Goal: Task Accomplishment & Management: Complete application form

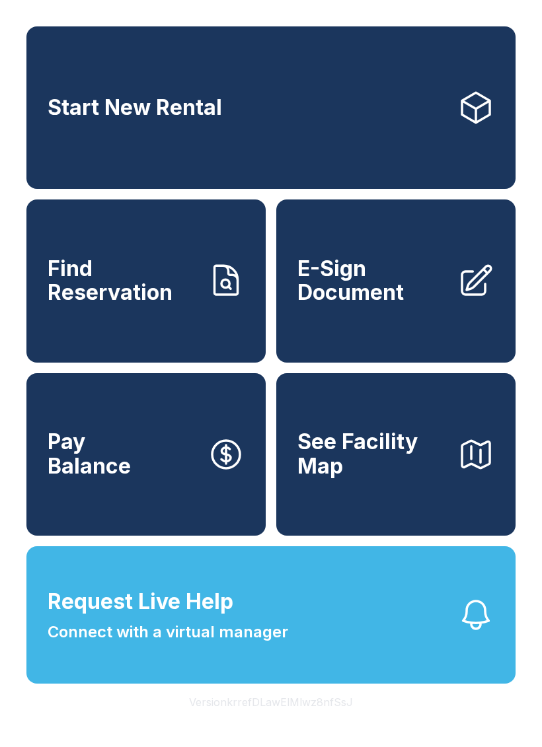
click at [390, 301] on span "E-Sign Document" at bounding box center [371, 281] width 149 height 48
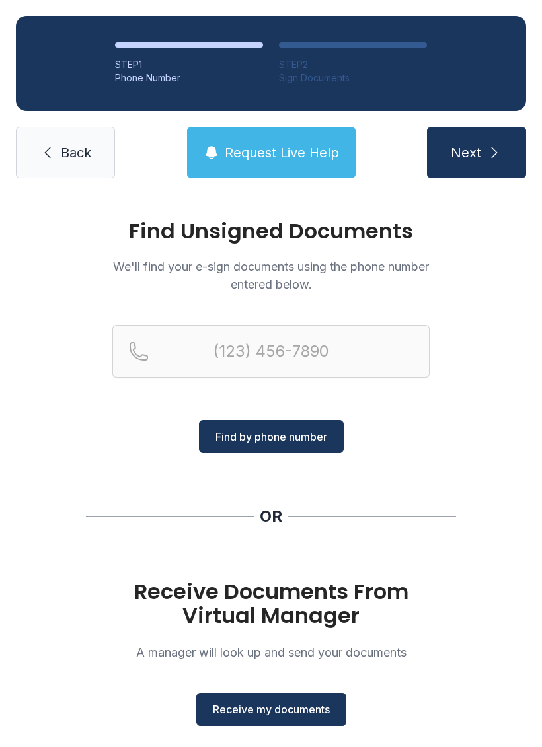
click at [278, 708] on span "Receive my documents" at bounding box center [271, 710] width 117 height 16
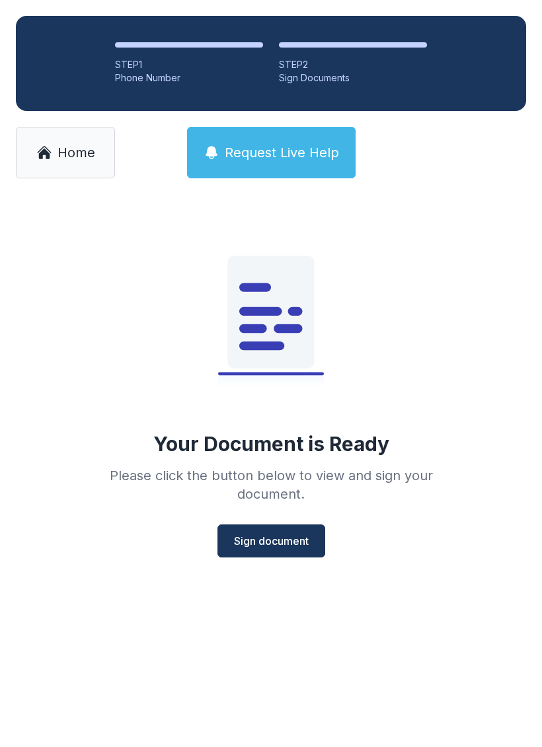
click at [274, 547] on span "Sign document" at bounding box center [271, 541] width 75 height 16
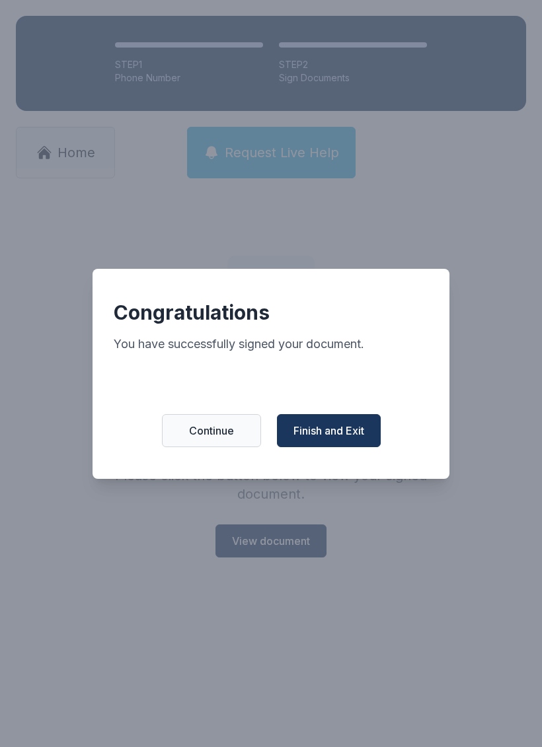
click at [322, 437] on span "Finish and Exit" at bounding box center [328, 431] width 71 height 16
